Goal: Navigation & Orientation: Find specific page/section

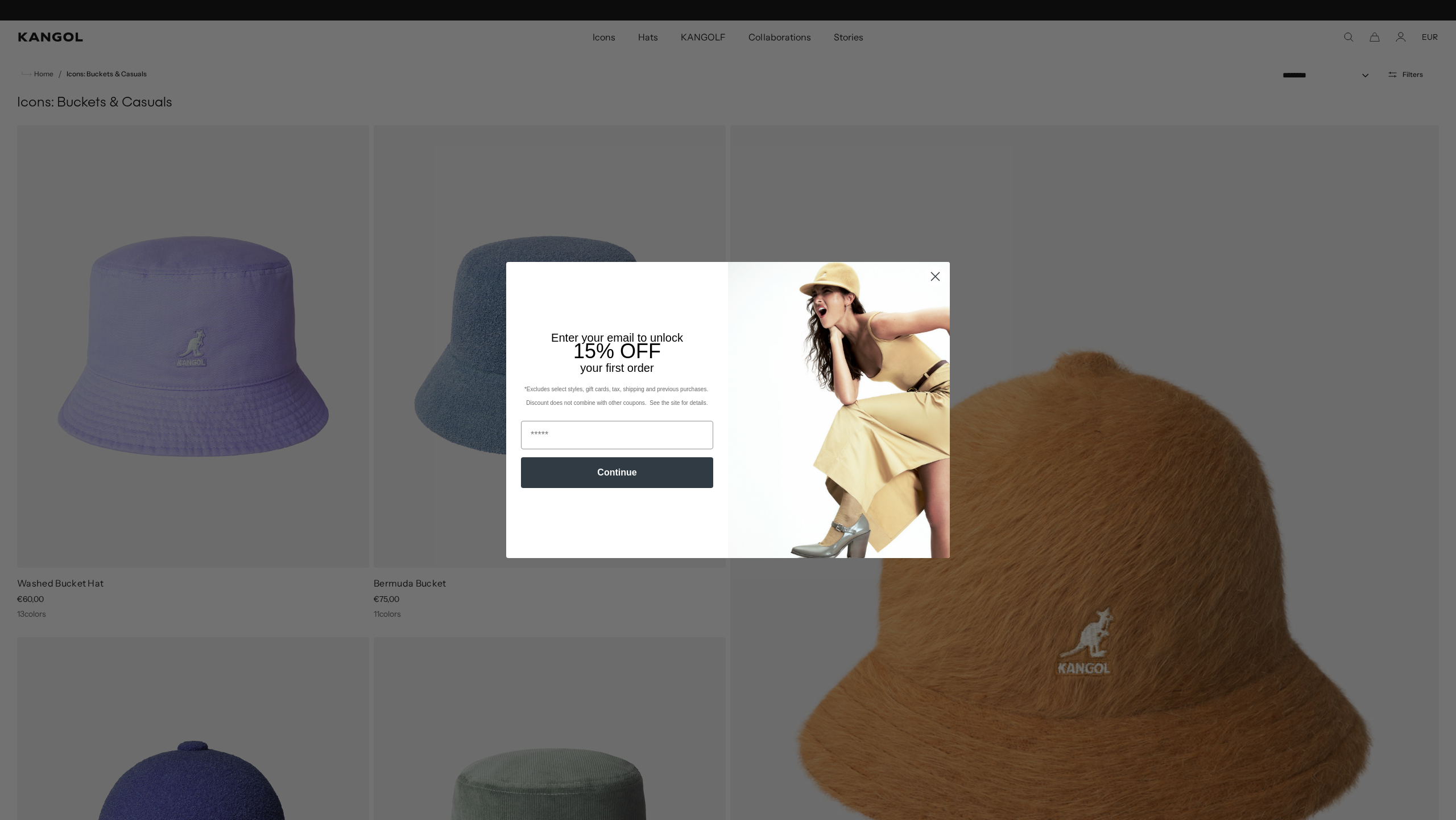
scroll to position [0, 234]
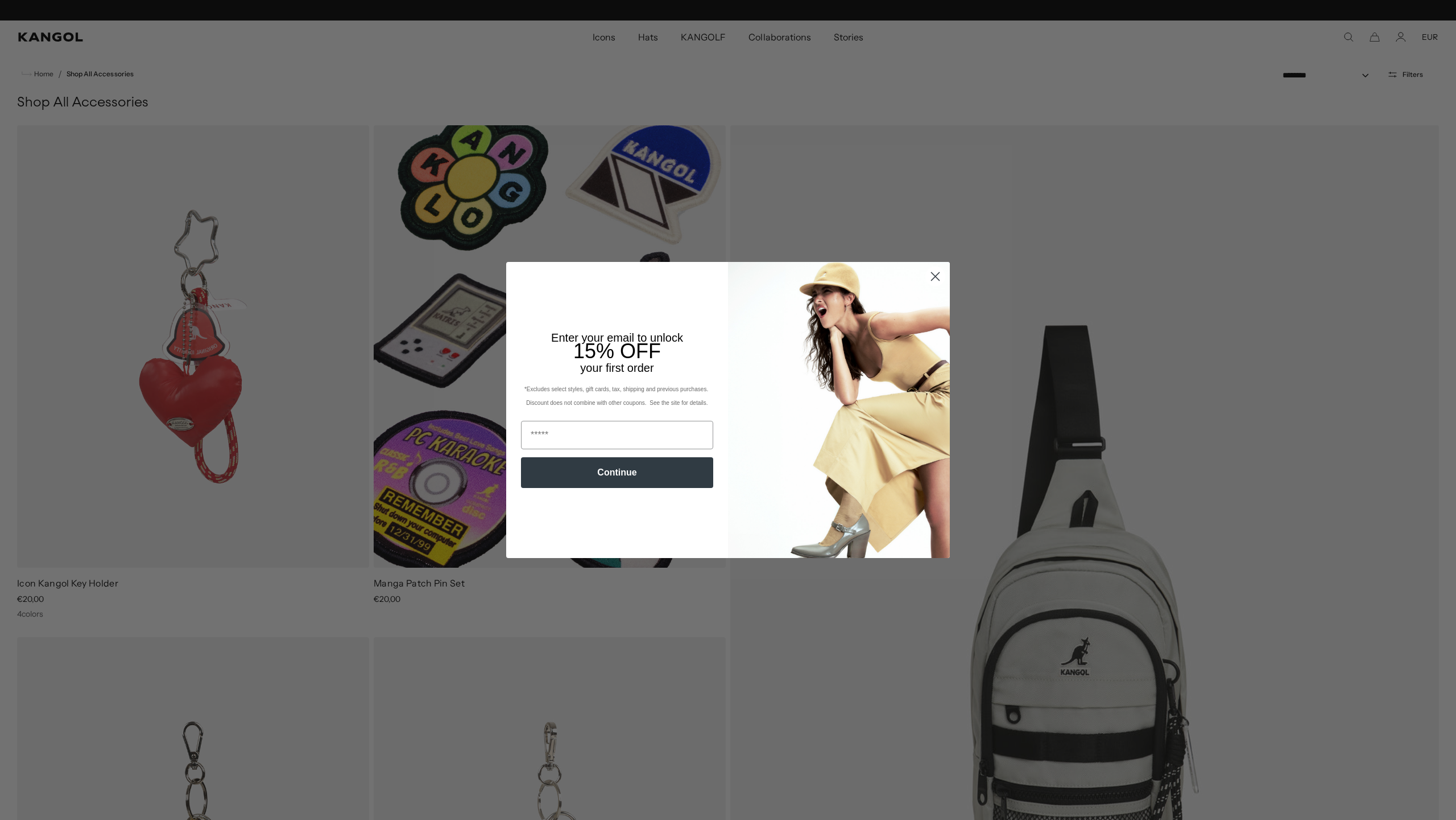
scroll to position [0, 234]
